Goal: Task Accomplishment & Management: Manage account settings

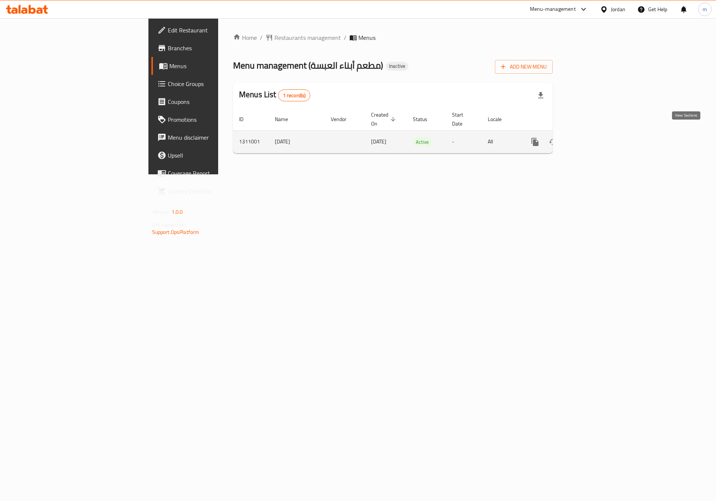
click at [593, 138] on icon "enhanced table" at bounding box center [588, 142] width 9 height 9
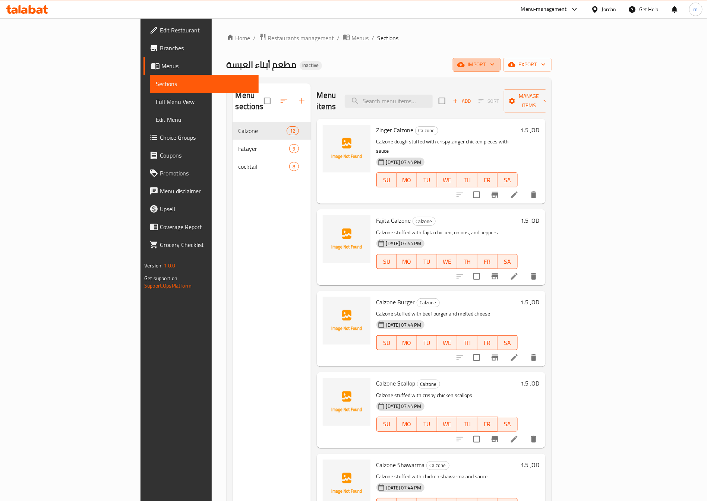
click at [495, 61] on span "import" at bounding box center [477, 64] width 36 height 9
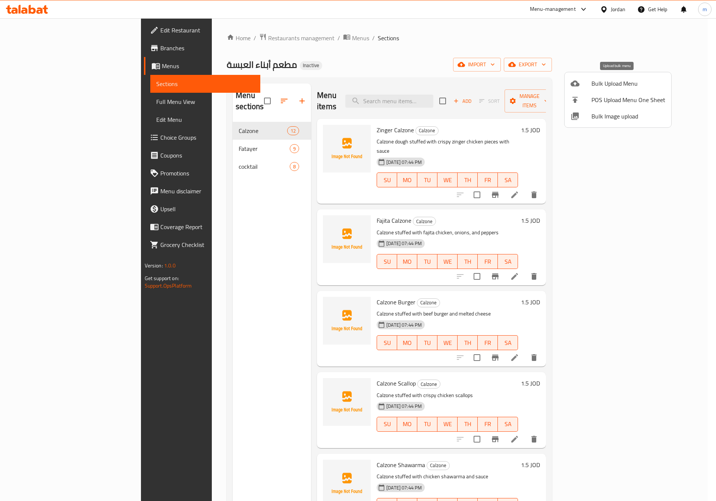
click at [589, 85] on div at bounding box center [580, 83] width 21 height 9
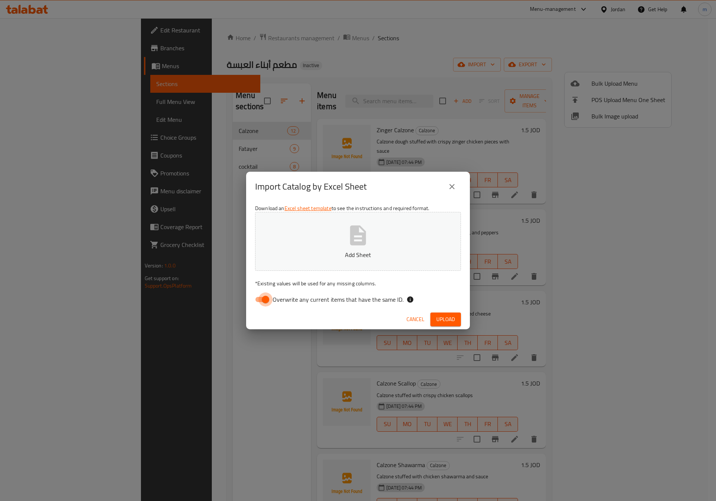
click at [272, 301] on input "Overwrite any current items that have the same ID." at bounding box center [265, 300] width 42 height 14
checkbox input "false"
click at [307, 225] on button "Add Sheet" at bounding box center [358, 241] width 206 height 59
click at [459, 316] on button "Upload" at bounding box center [445, 320] width 31 height 14
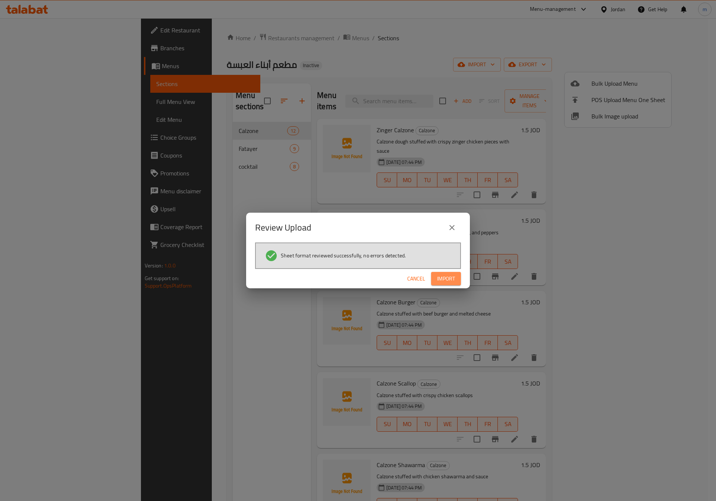
click at [446, 282] on span "Import" at bounding box center [446, 278] width 18 height 9
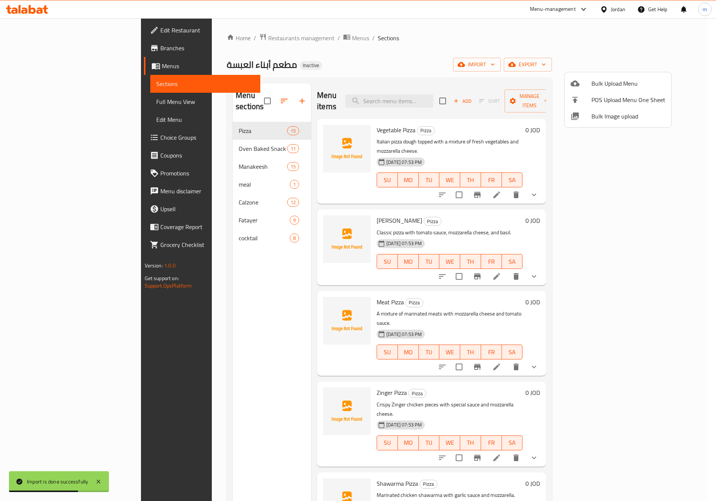
click at [670, 176] on div at bounding box center [358, 250] width 716 height 501
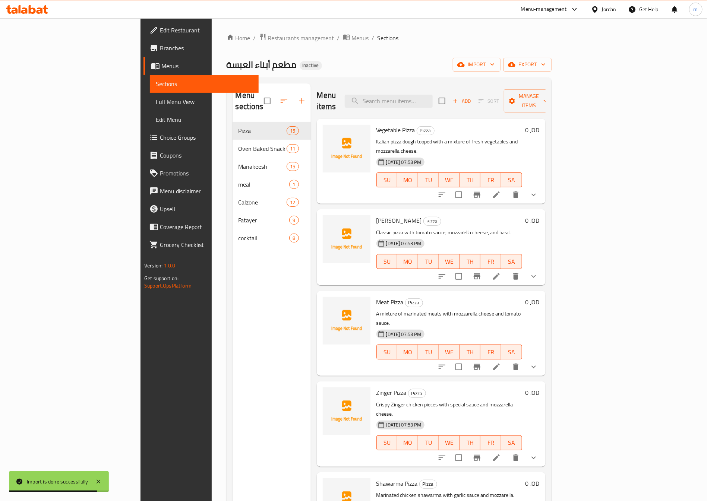
click at [543, 186] on button "show more" at bounding box center [534, 195] width 18 height 18
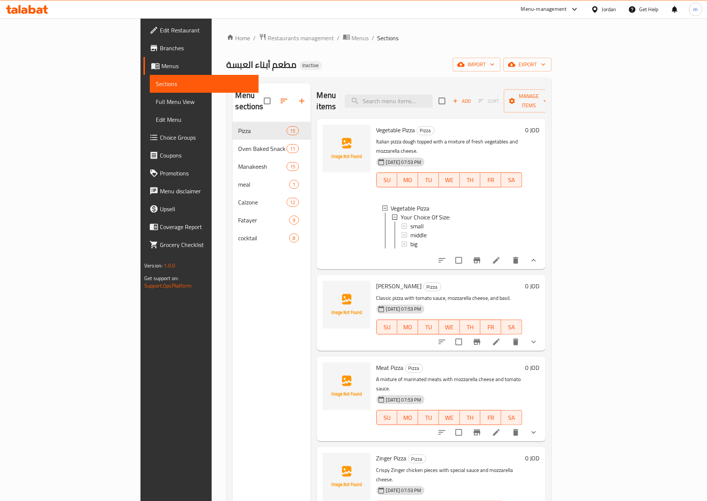
scroll to position [56, 0]
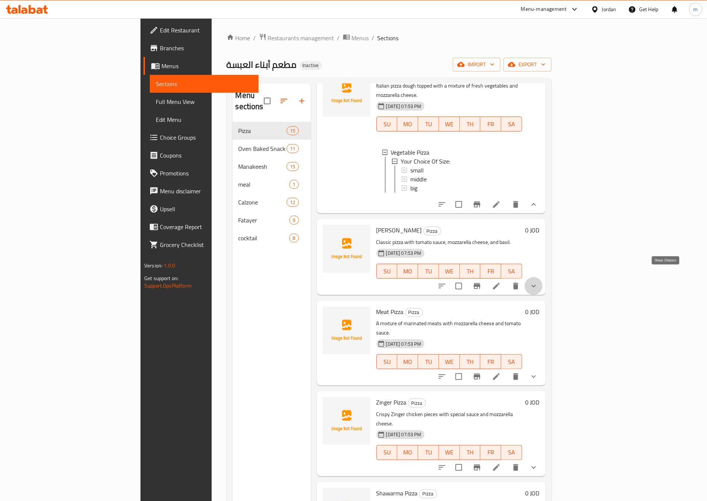
click at [538, 282] on icon "show more" at bounding box center [533, 286] width 9 height 9
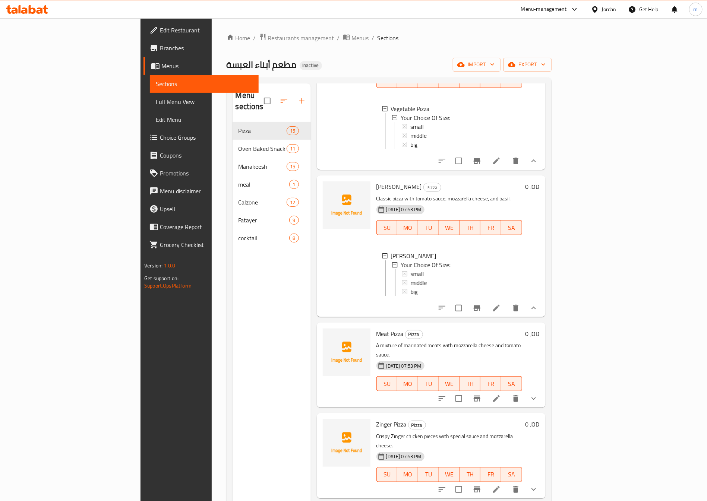
scroll to position [168, 0]
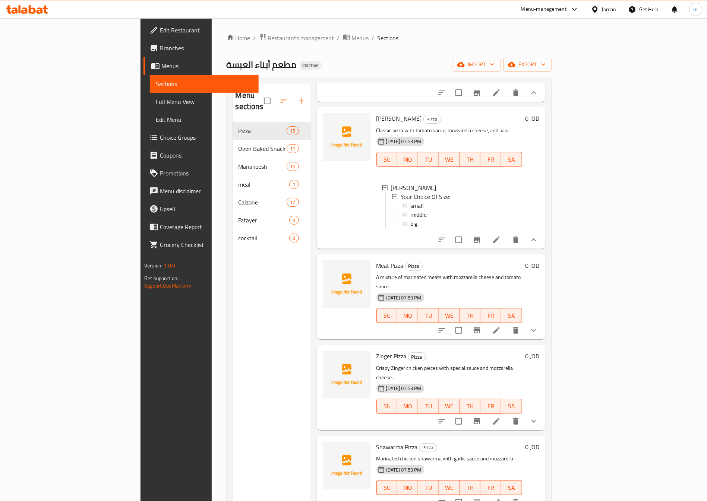
click at [540, 306] on div "0 JOD" at bounding box center [531, 296] width 18 height 73
click at [543, 322] on button "show more" at bounding box center [534, 331] width 18 height 18
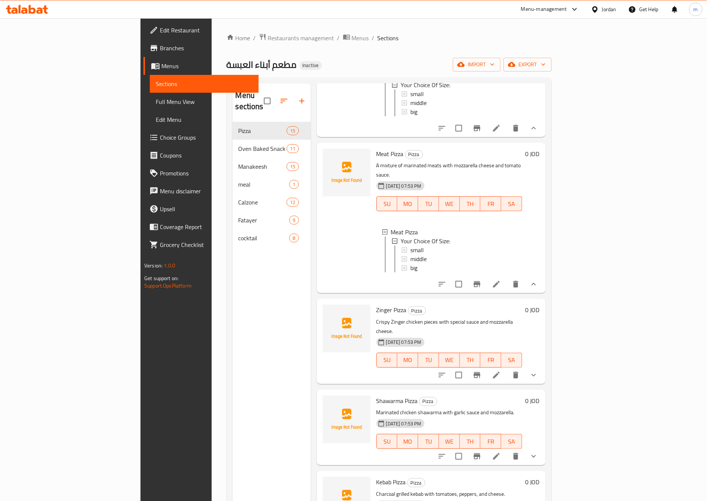
click at [538, 371] on icon "show more" at bounding box center [533, 375] width 9 height 9
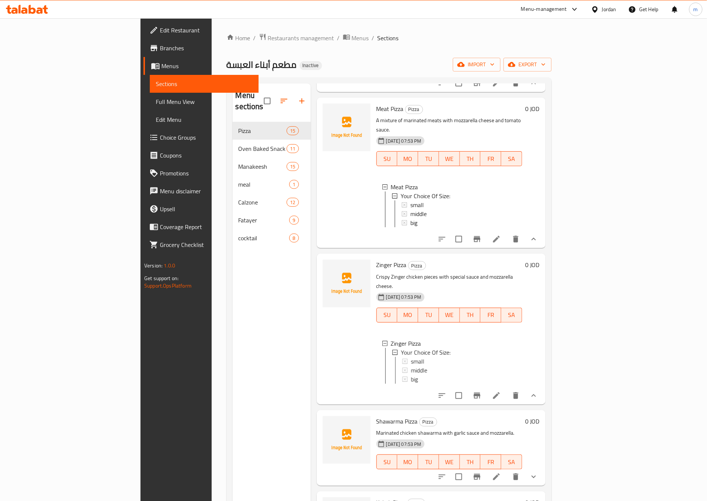
scroll to position [391, 0]
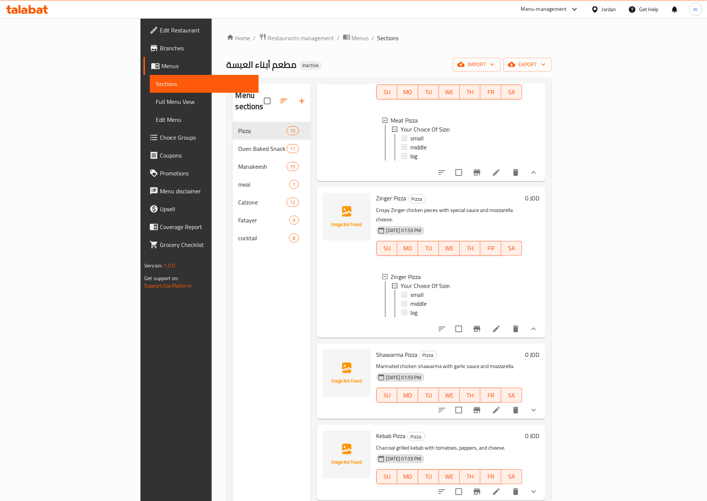
click at [540, 395] on div "0 JOD" at bounding box center [531, 382] width 18 height 64
click at [538, 406] on icon "show more" at bounding box center [533, 410] width 9 height 9
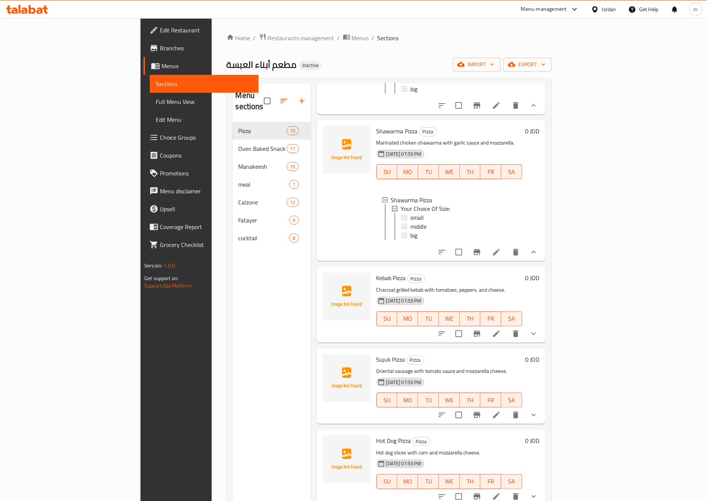
click at [543, 343] on button "show more" at bounding box center [534, 334] width 18 height 18
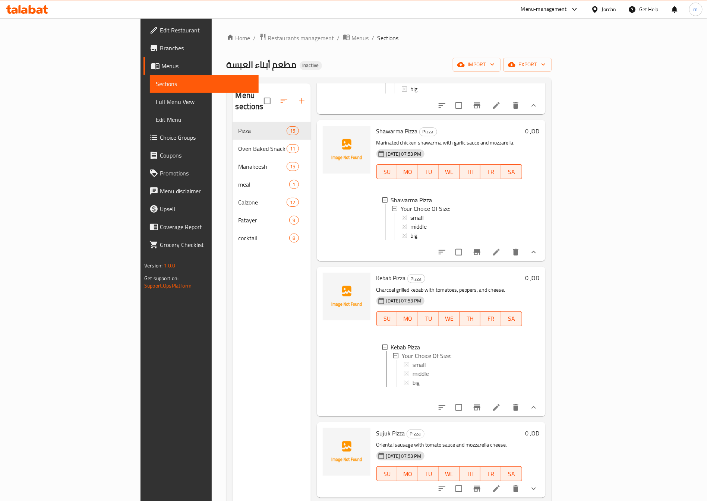
scroll to position [727, 0]
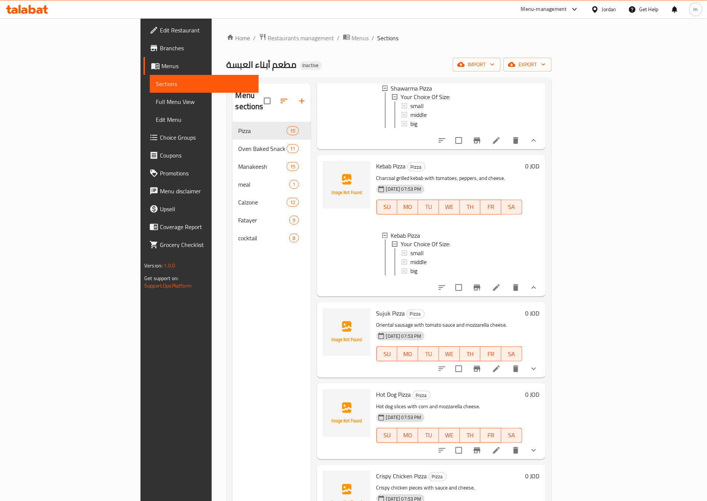
click at [543, 374] on button "show more" at bounding box center [534, 369] width 18 height 18
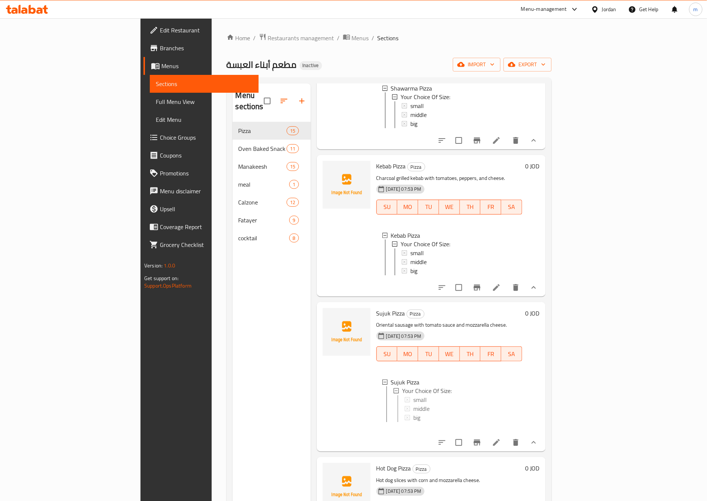
scroll to position [894, 0]
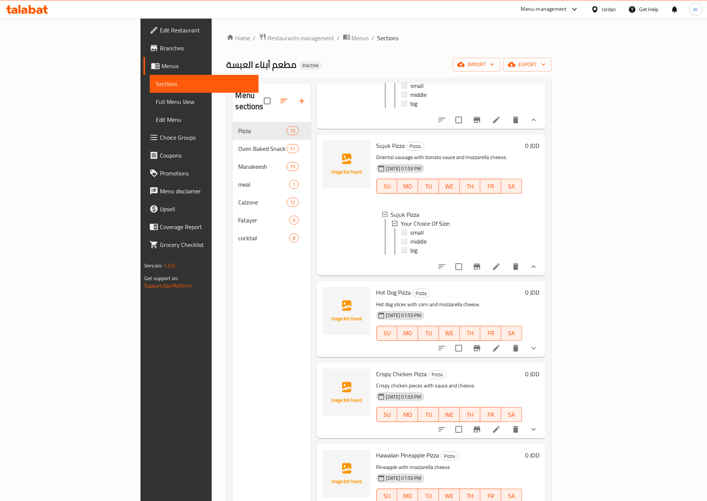
click at [543, 357] on button "show more" at bounding box center [534, 348] width 18 height 18
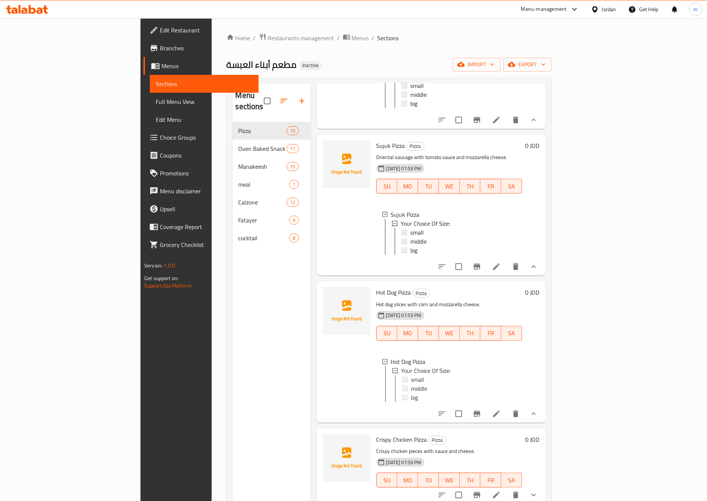
scroll to position [1062, 0]
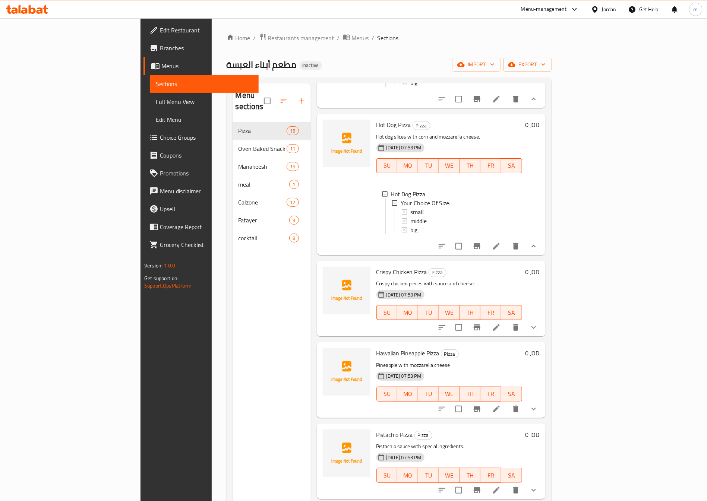
click at [538, 332] on icon "show more" at bounding box center [533, 327] width 9 height 9
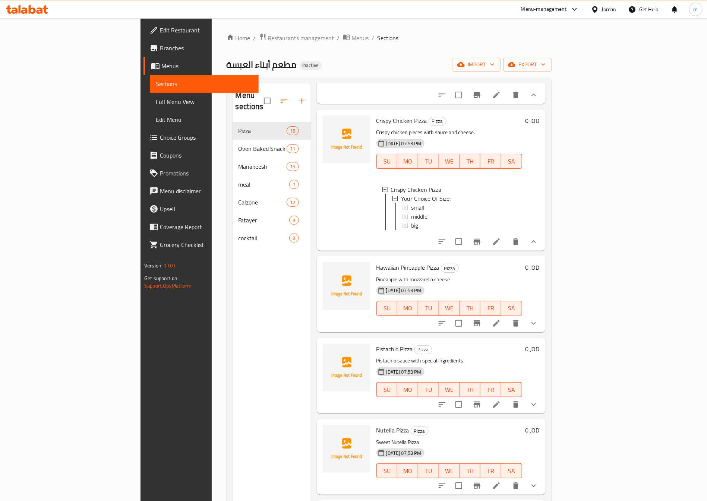
scroll to position [1230, 0]
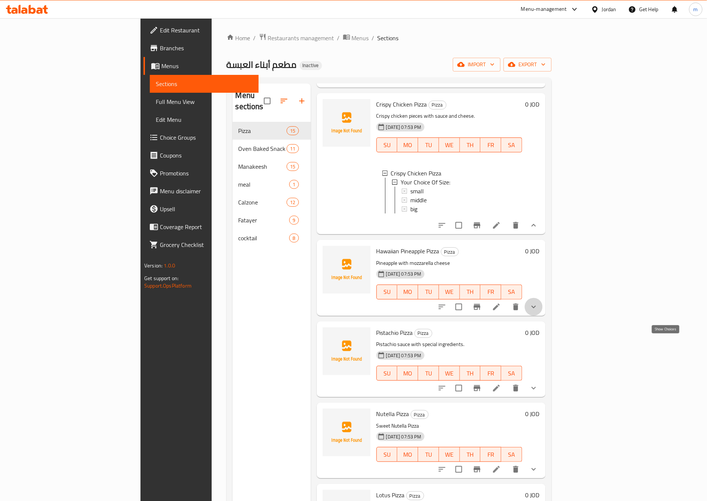
click at [538, 312] on icon "show more" at bounding box center [533, 307] width 9 height 9
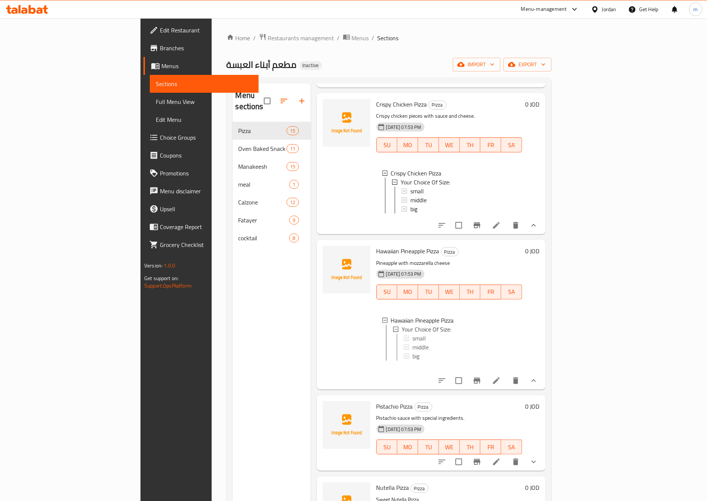
scroll to position [1453, 0]
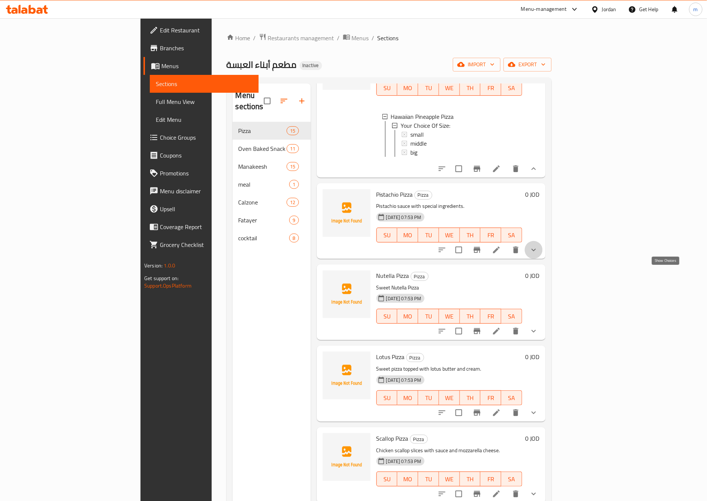
click at [538, 255] on icon "show more" at bounding box center [533, 250] width 9 height 9
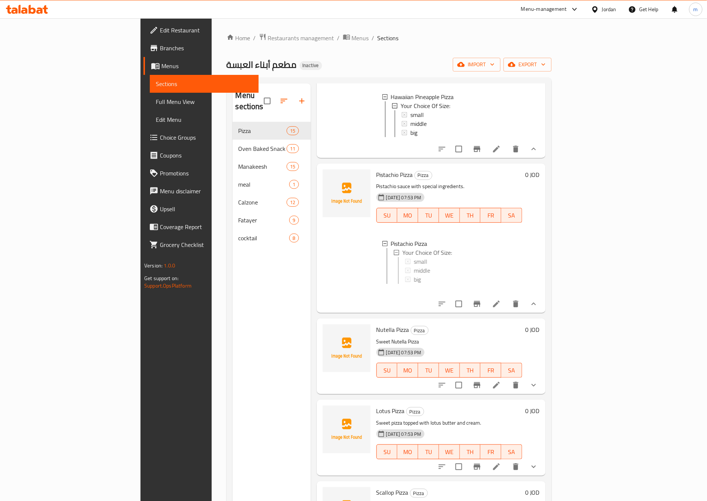
scroll to position [1543, 0]
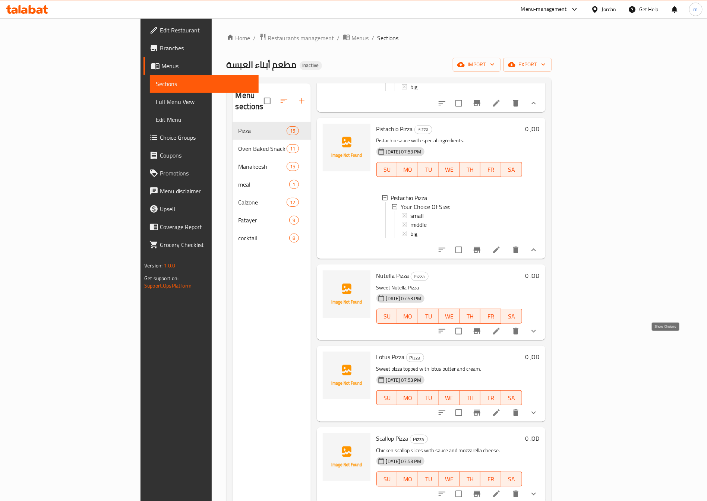
click at [543, 331] on button "show more" at bounding box center [534, 331] width 18 height 18
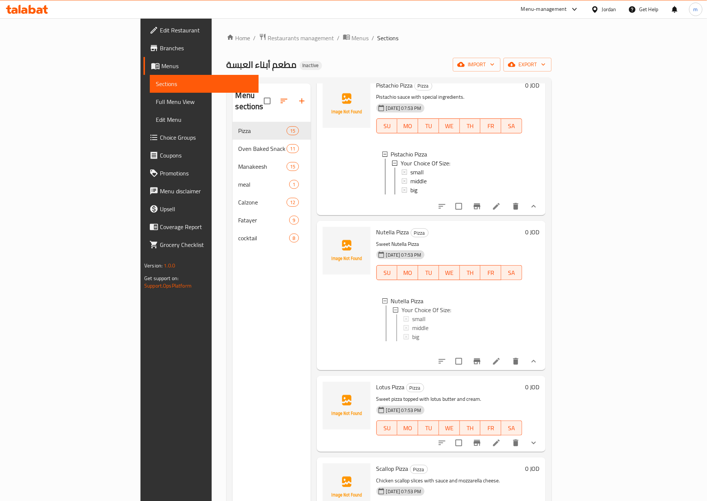
scroll to position [1624, 0]
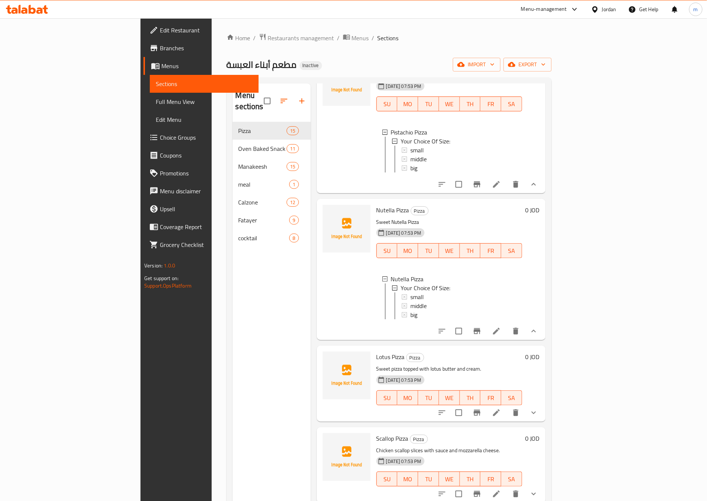
click at [538, 413] on icon "show more" at bounding box center [533, 412] width 9 height 9
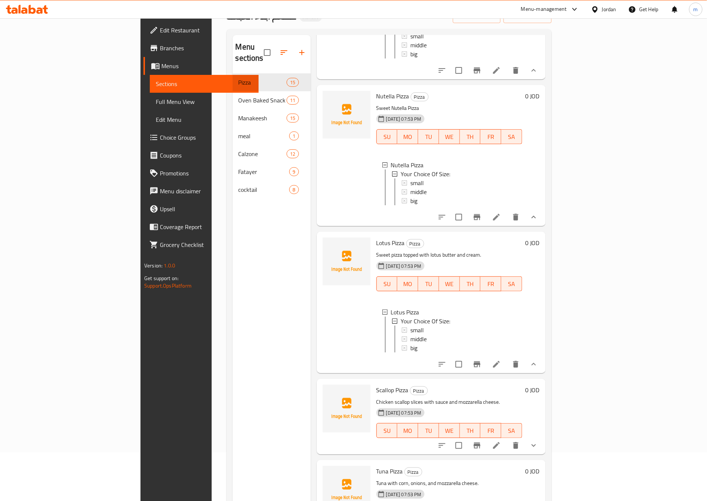
scroll to position [104, 0]
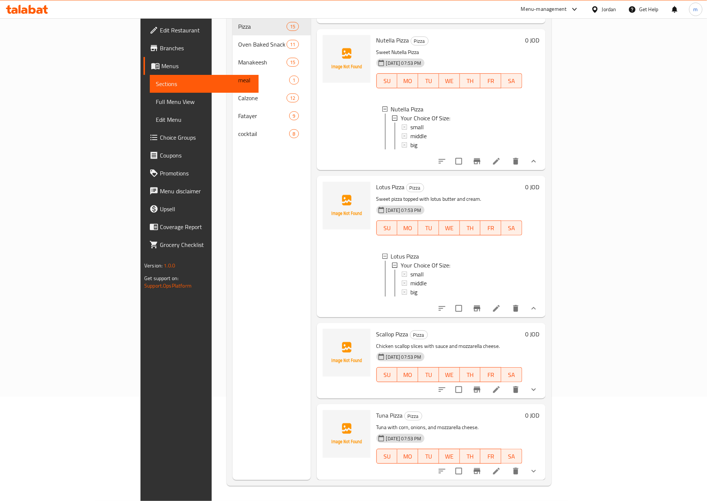
click at [536, 391] on icon "show more" at bounding box center [533, 390] width 4 height 3
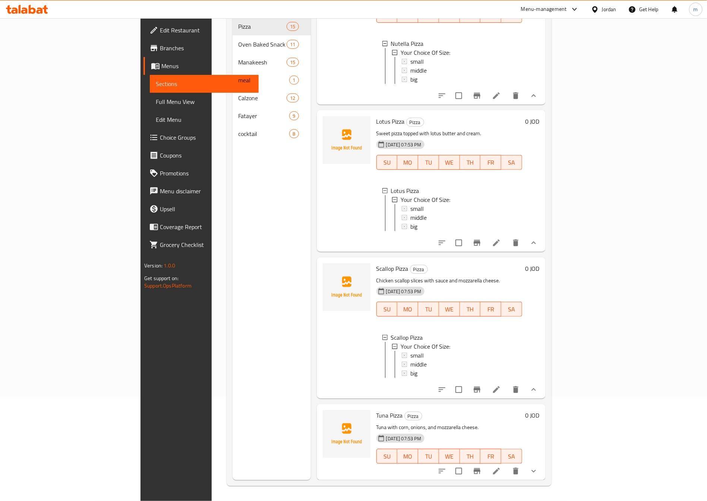
scroll to position [1773, 0]
click at [543, 477] on button "show more" at bounding box center [534, 471] width 18 height 18
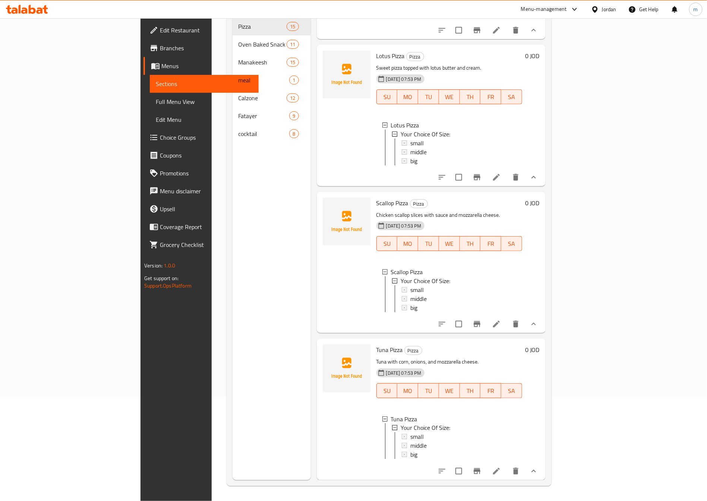
scroll to position [1, 0]
click at [233, 188] on div "Menu sections Pizza 15 Oven Baked Snack Sandwich 11 Manakeesh 15 meal 1 Calzone…" at bounding box center [272, 229] width 78 height 501
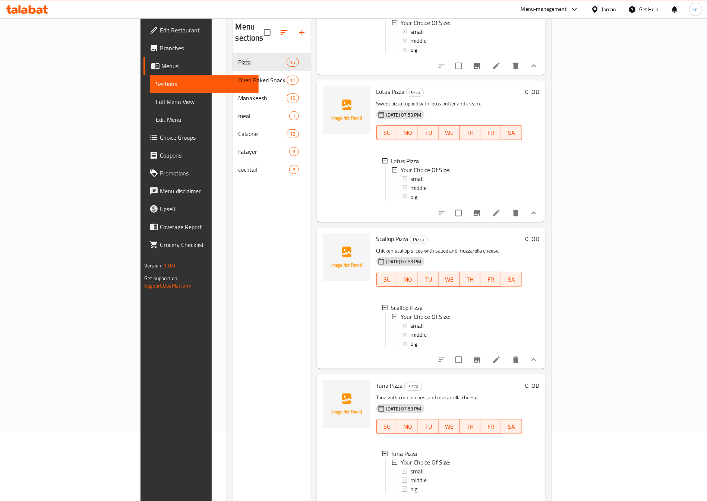
scroll to position [48, 0]
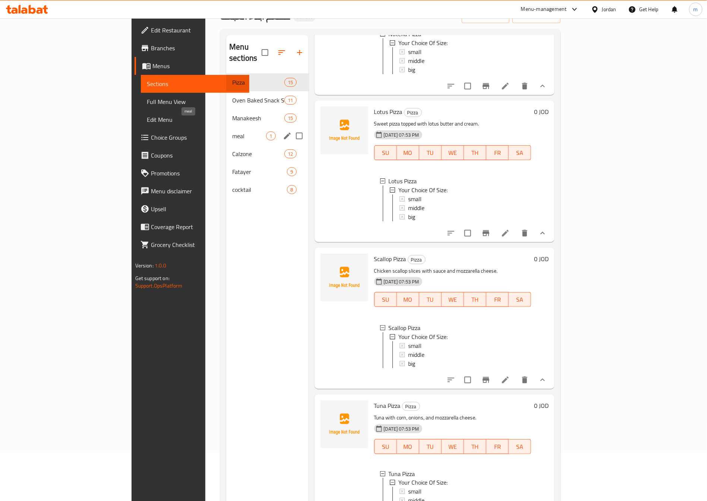
click at [232, 132] on span "meal" at bounding box center [249, 136] width 34 height 9
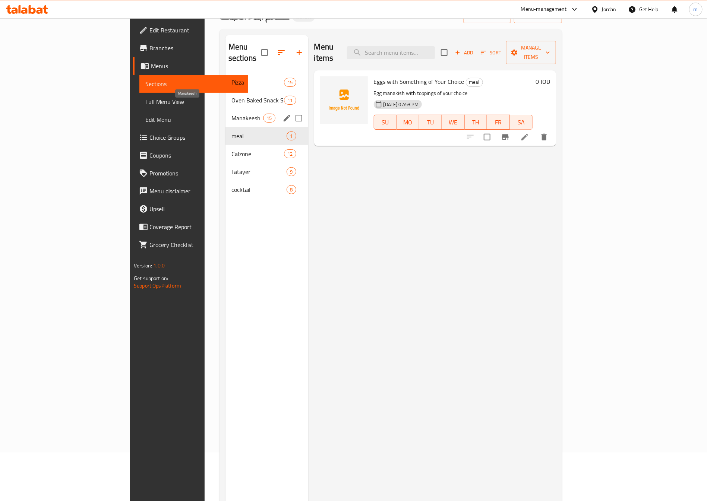
click at [231, 114] on span "Manakeesh" at bounding box center [247, 118] width 32 height 9
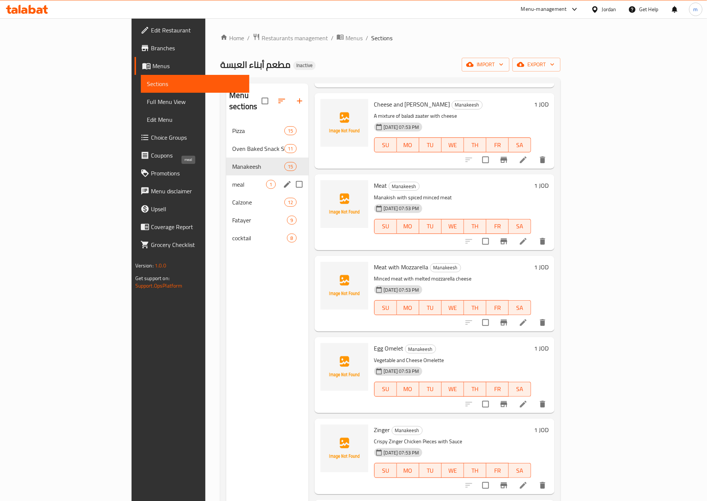
click at [232, 180] on span "meal" at bounding box center [249, 184] width 34 height 9
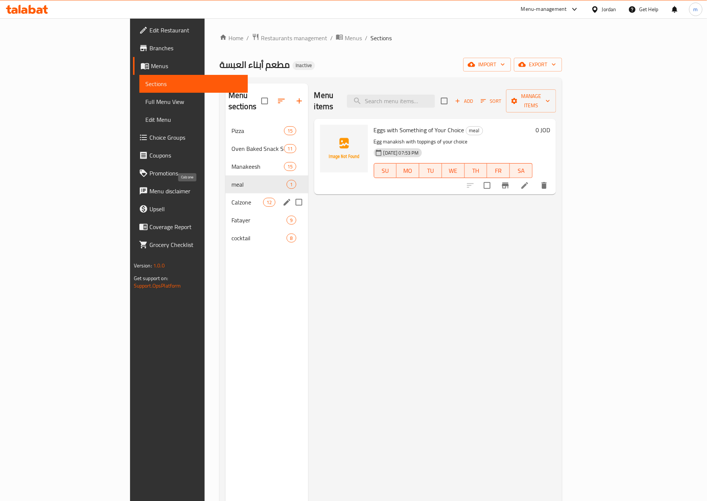
click at [231, 198] on span "Calzone" at bounding box center [247, 202] width 32 height 9
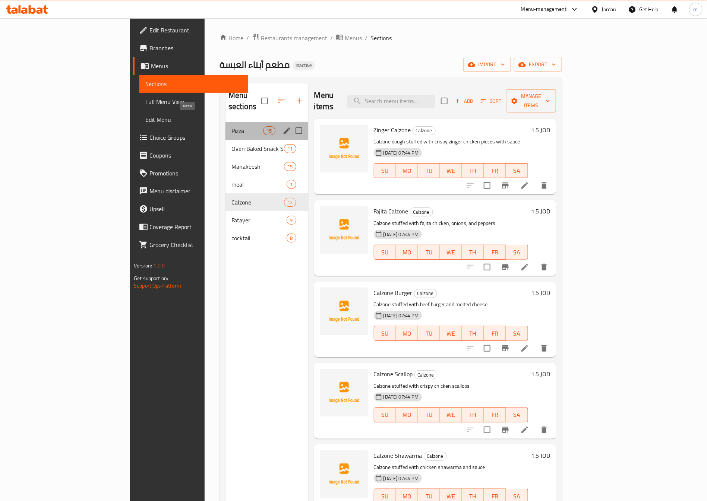
click at [231, 126] on span "Pizza" at bounding box center [247, 130] width 32 height 9
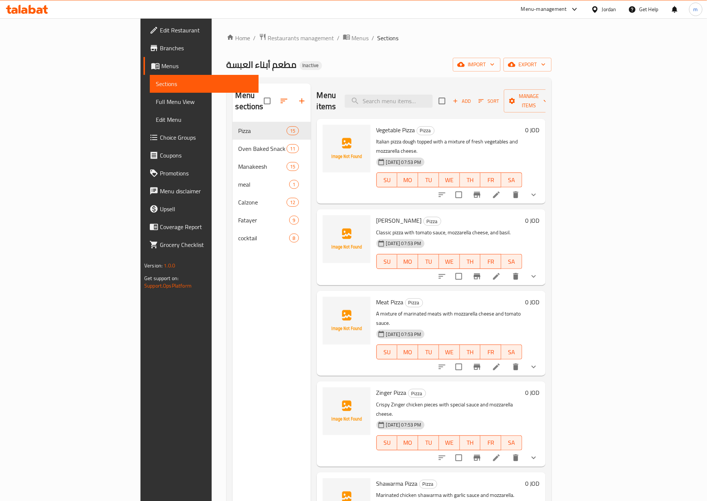
click at [160, 141] on span "Choice Groups" at bounding box center [206, 137] width 93 height 9
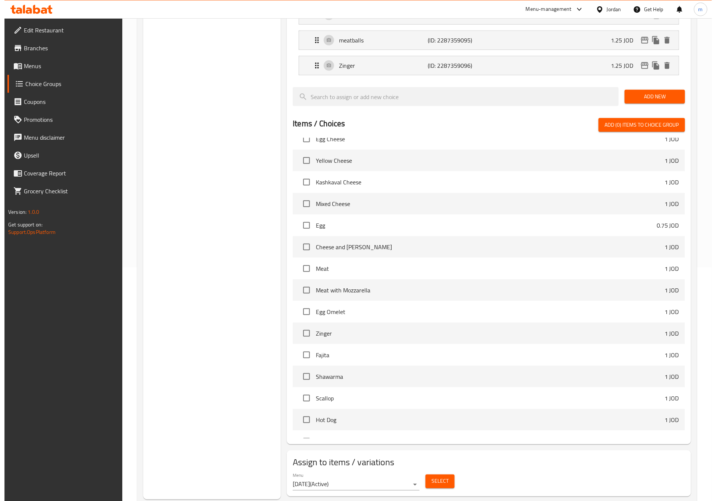
scroll to position [1956, 0]
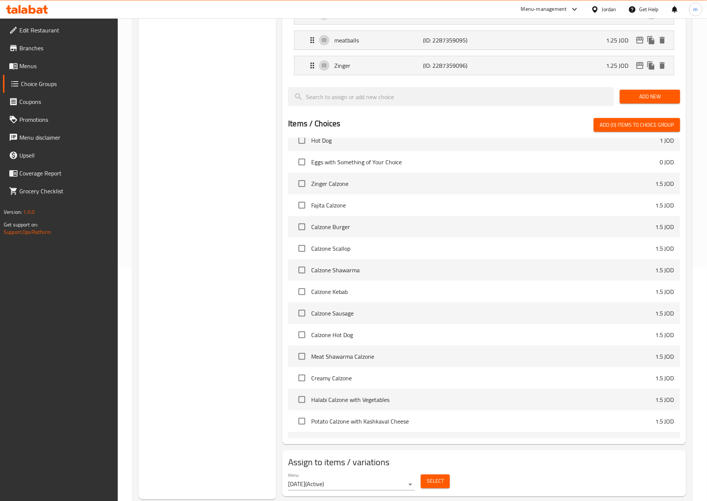
click at [434, 477] on span "Select" at bounding box center [435, 481] width 17 height 9
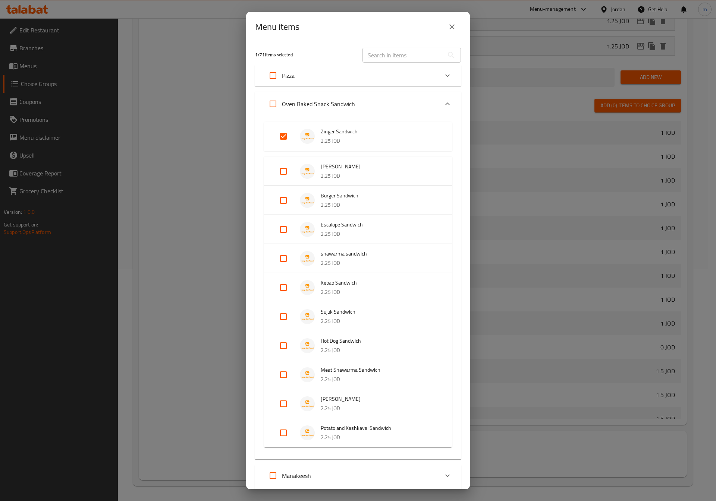
click at [282, 138] on input "Expand" at bounding box center [283, 136] width 18 height 18
checkbox input "false"
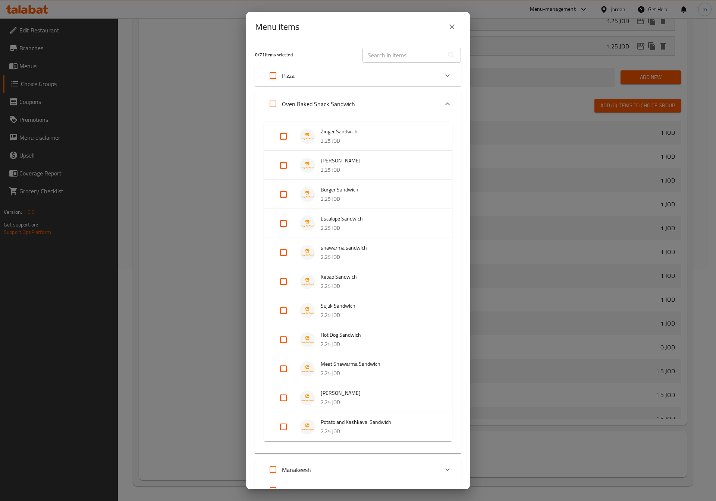
scroll to position [125, 0]
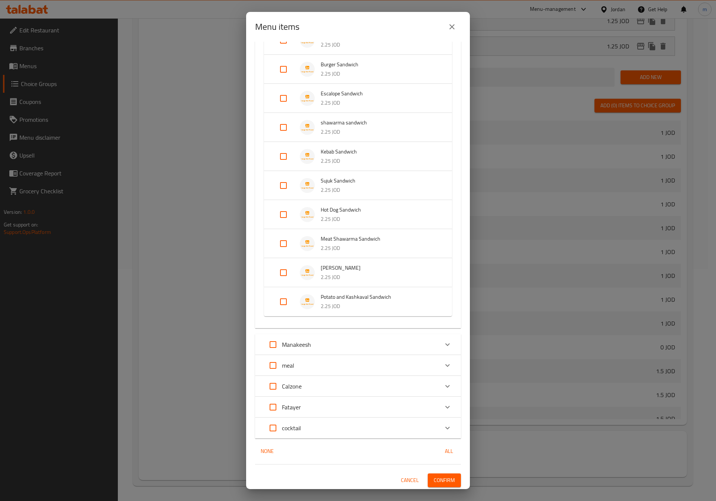
click at [277, 367] on input "Expand" at bounding box center [273, 366] width 18 height 18
checkbox input "true"
click at [448, 362] on div "meal" at bounding box center [358, 365] width 206 height 21
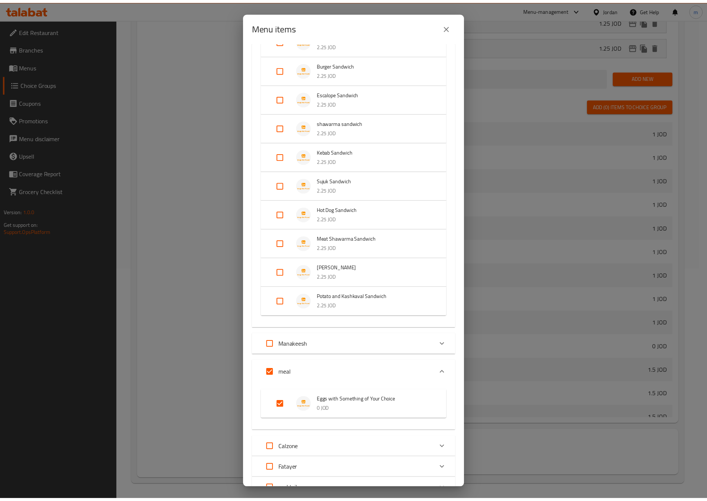
scroll to position [187, 0]
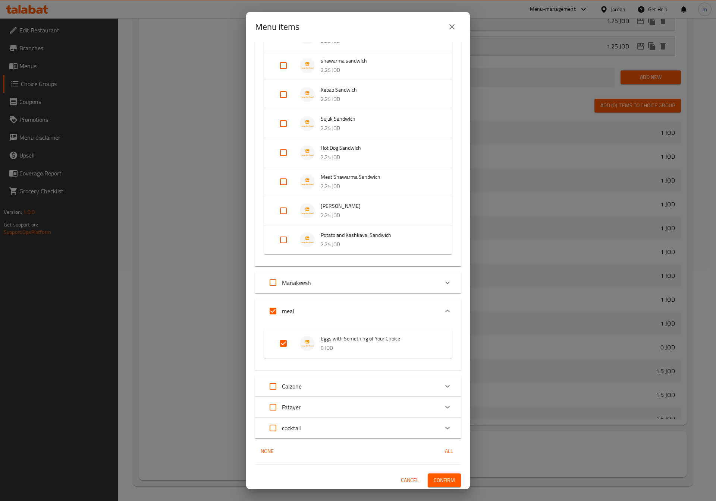
click at [434, 476] on span "Confirm" at bounding box center [443, 480] width 21 height 9
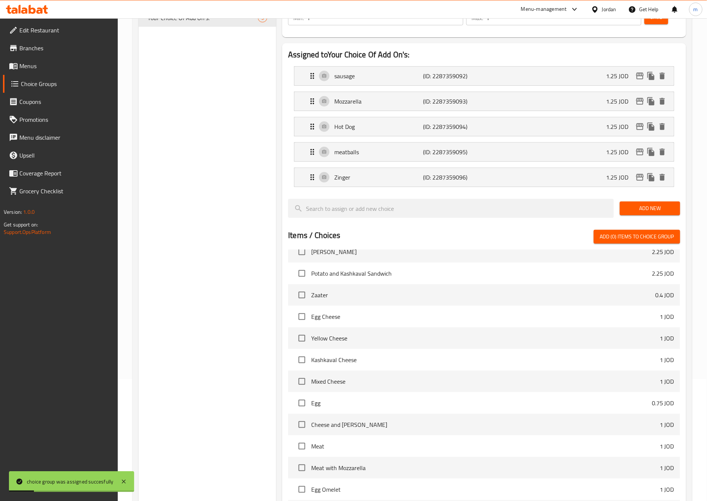
scroll to position [1608, 0]
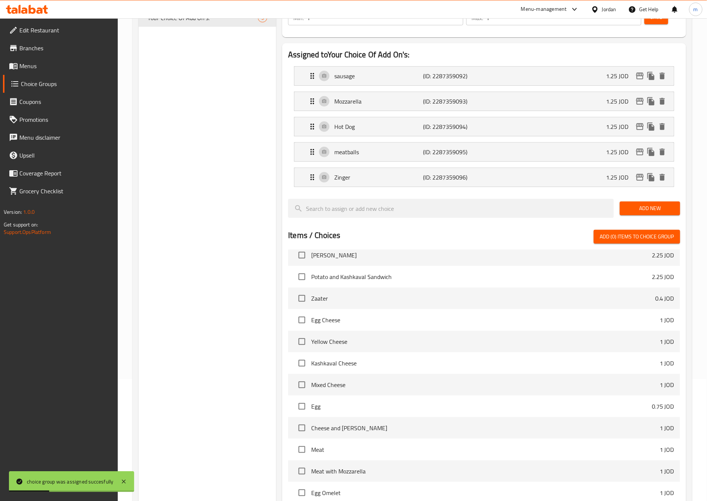
click at [34, 69] on span "Menus" at bounding box center [65, 65] width 93 height 9
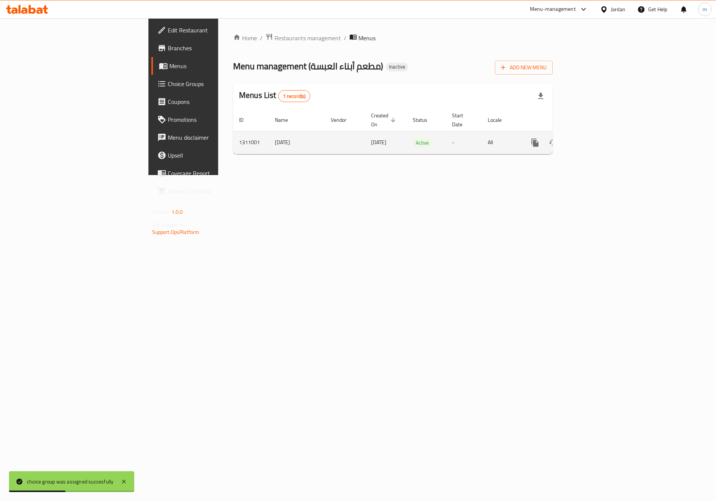
click at [593, 138] on icon "enhanced table" at bounding box center [588, 142] width 9 height 9
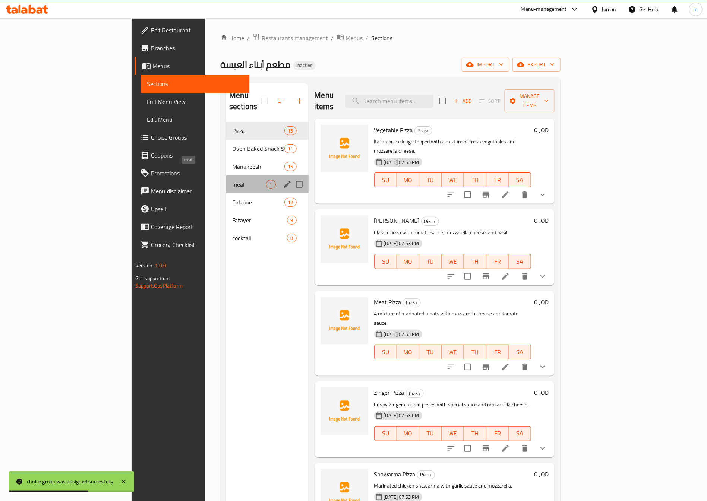
click at [232, 180] on span "meal" at bounding box center [249, 184] width 34 height 9
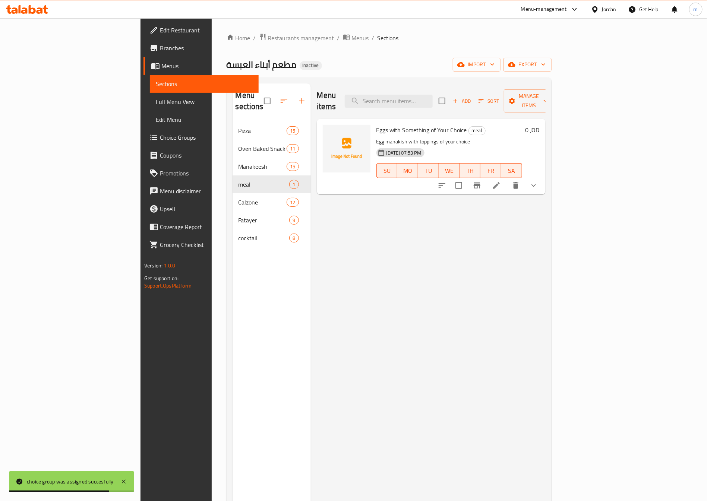
click at [543, 177] on button "show more" at bounding box center [534, 186] width 18 height 18
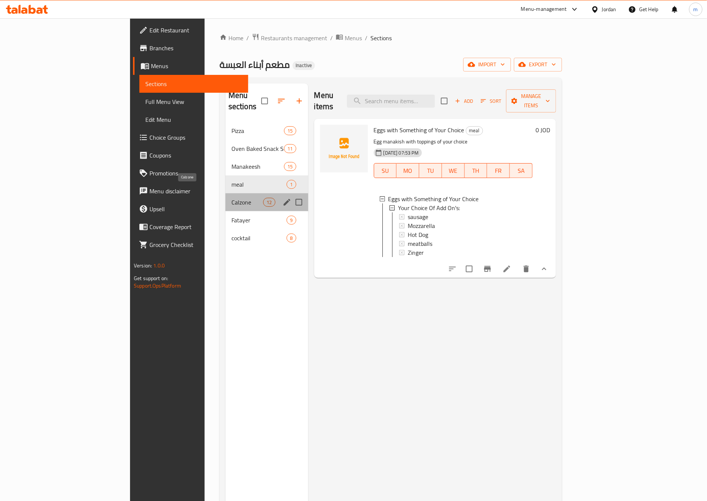
click at [231, 198] on span "Calzone" at bounding box center [247, 202] width 32 height 9
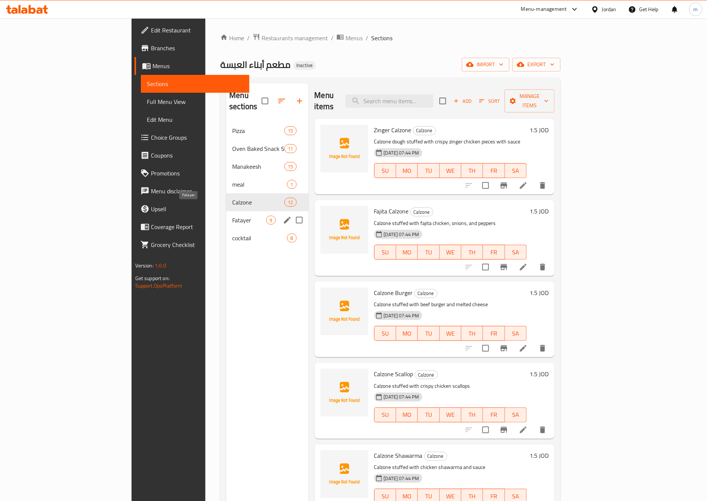
click at [232, 216] on span "Fatayer" at bounding box center [249, 220] width 34 height 9
click at [226, 229] on div "cocktail 8" at bounding box center [267, 238] width 82 height 18
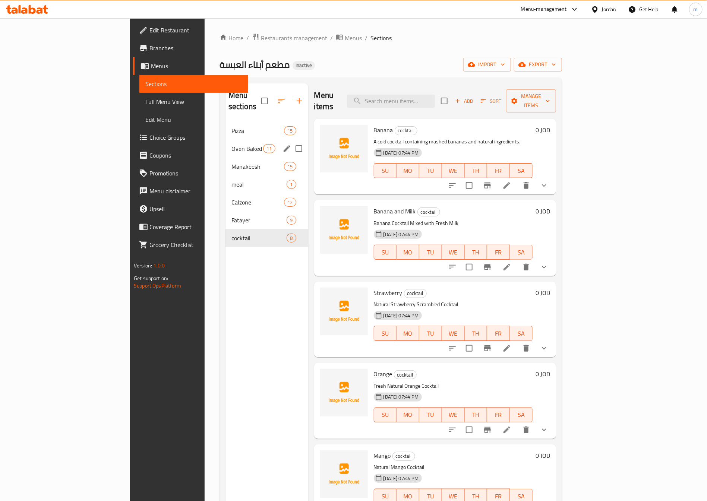
click at [231, 144] on span "Oven Baked Snack Sandwich" at bounding box center [247, 148] width 32 height 9
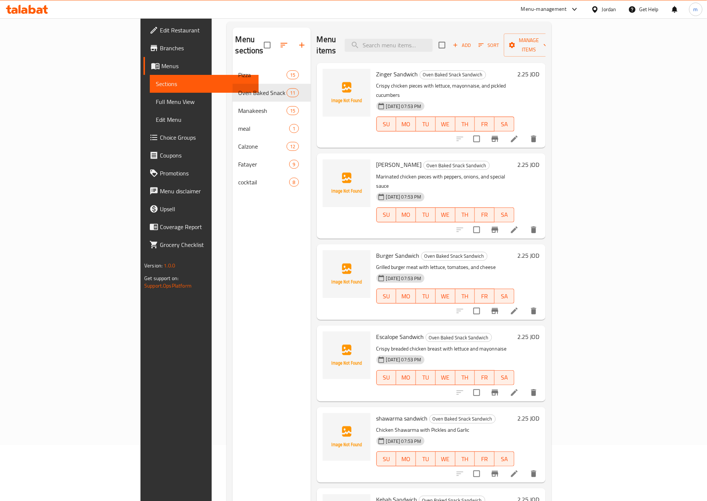
scroll to position [104, 0]
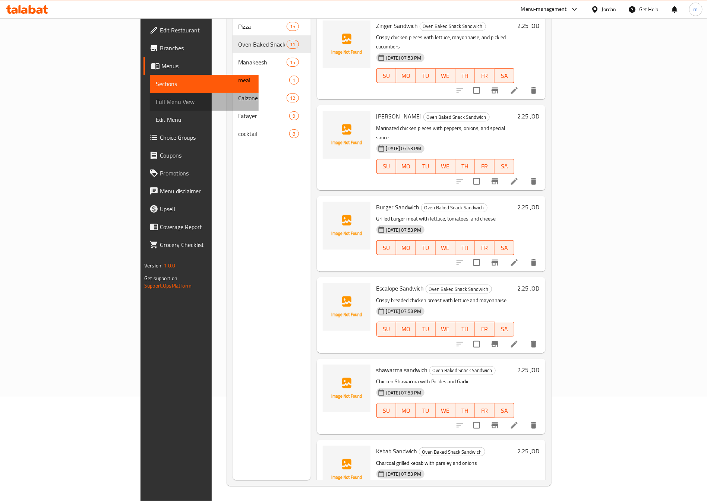
click at [156, 99] on span "Full Menu View" at bounding box center [204, 101] width 97 height 9
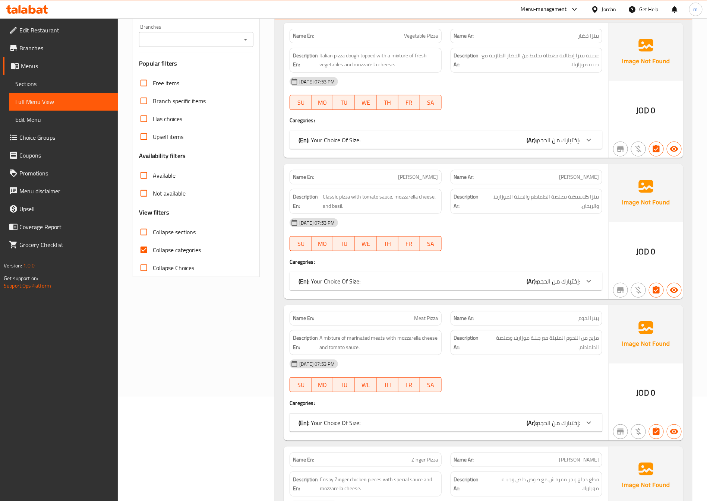
click at [186, 244] on label "Collapse categories" at bounding box center [168, 250] width 66 height 18
click at [153, 244] on input "Collapse categories" at bounding box center [144, 250] width 18 height 18
checkbox input "false"
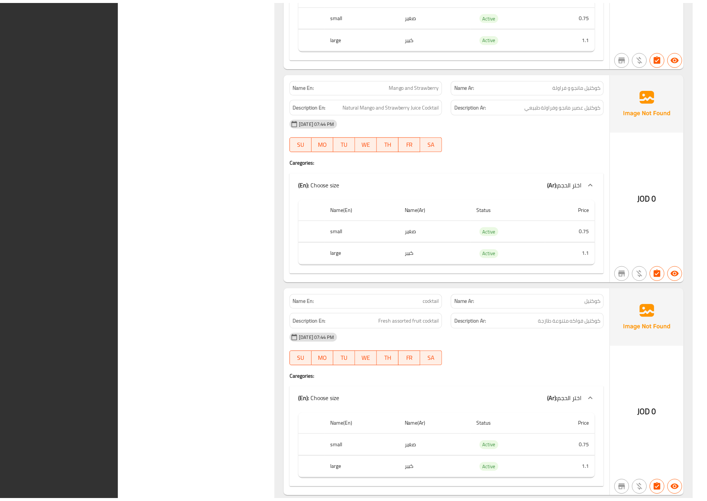
scroll to position [10083, 0]
